Goal: Task Accomplishment & Management: Use online tool/utility

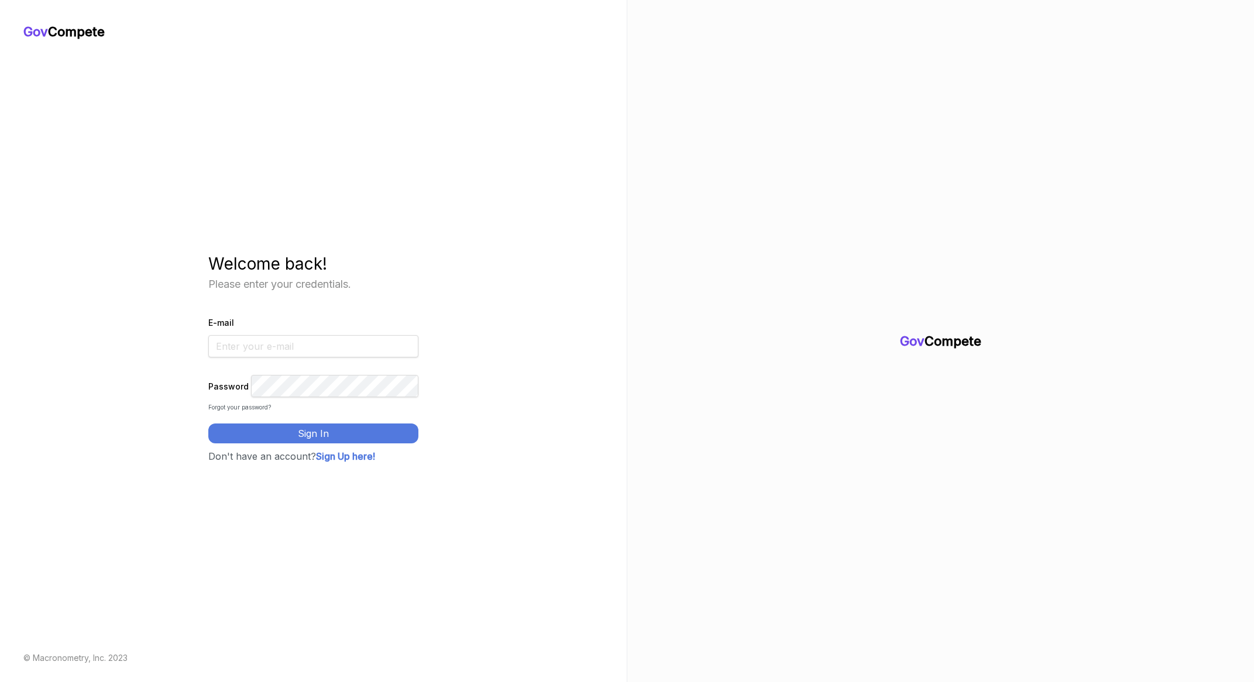
click at [293, 335] on input "E-mail" at bounding box center [313, 346] width 210 height 22
type input "[EMAIL_ADDRESS][PERSON_NAME][DOMAIN_NAME]"
click at [208, 424] on button "Sign In" at bounding box center [313, 434] width 210 height 20
